Goal: Check status: Check status

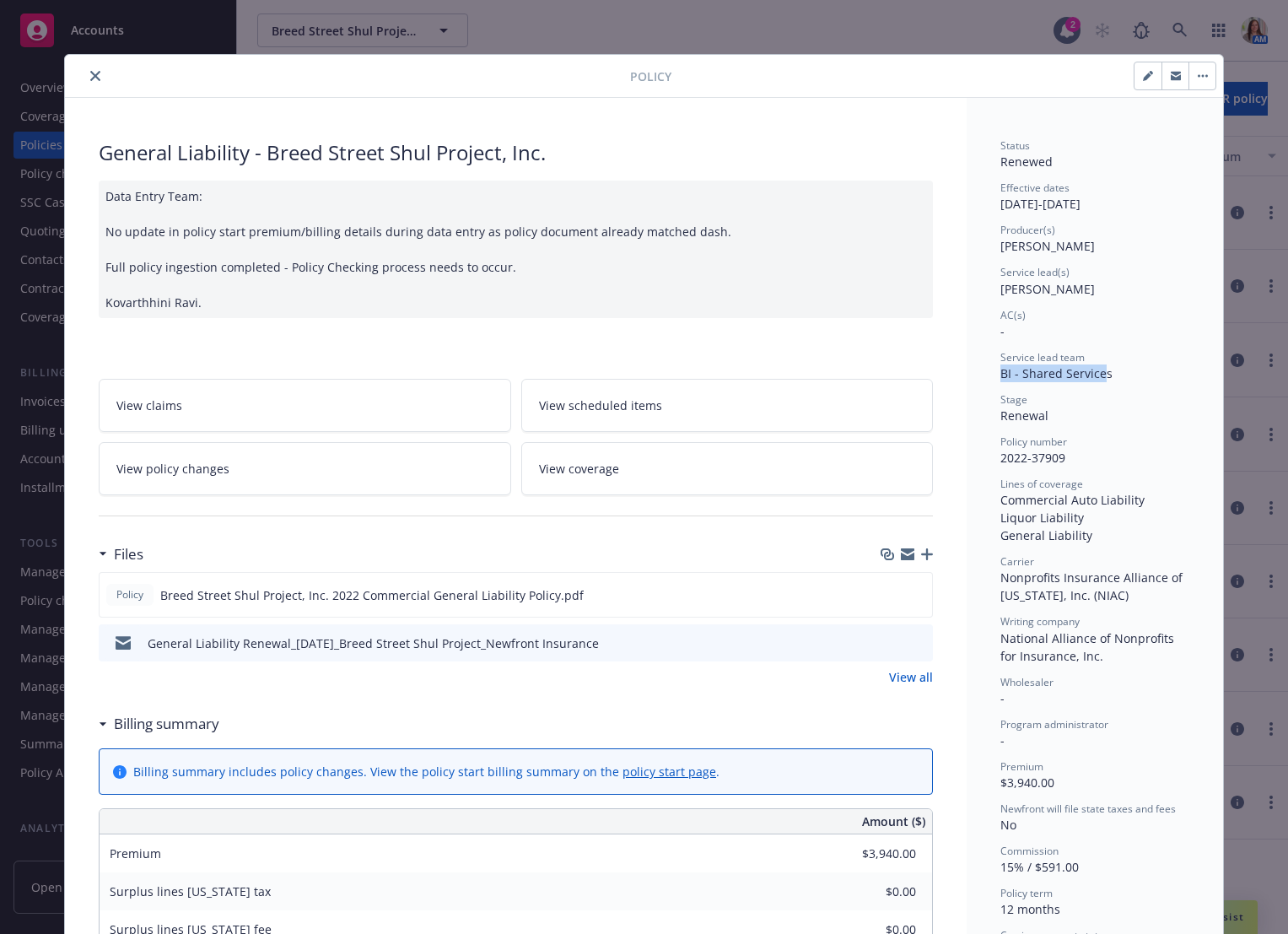
drag, startPoint x: 993, startPoint y: 372, endPoint x: 1101, endPoint y: 376, distance: 108.1
